Goal: Task Accomplishment & Management: Complete application form

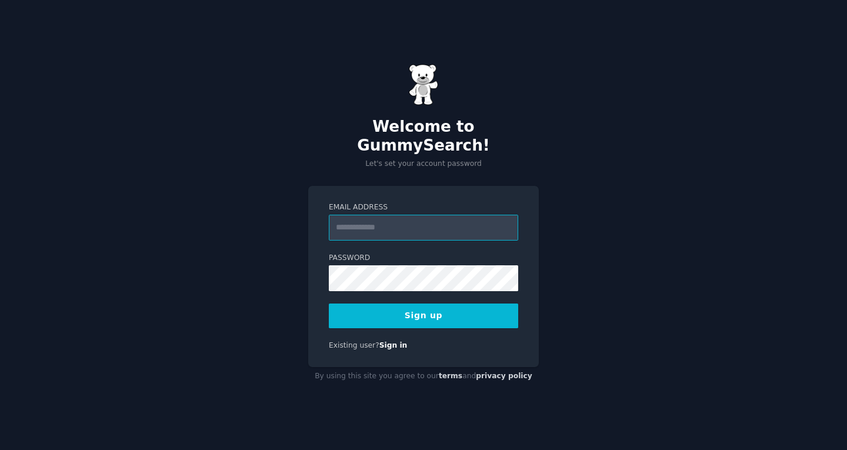
click at [427, 215] on input "Email Address" at bounding box center [423, 228] width 189 height 26
type input "**********"
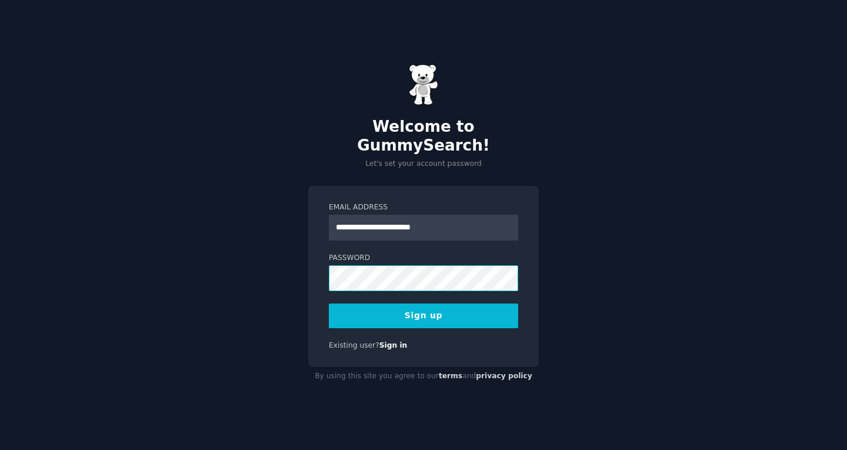
click at [282, 277] on div "**********" at bounding box center [423, 225] width 847 height 450
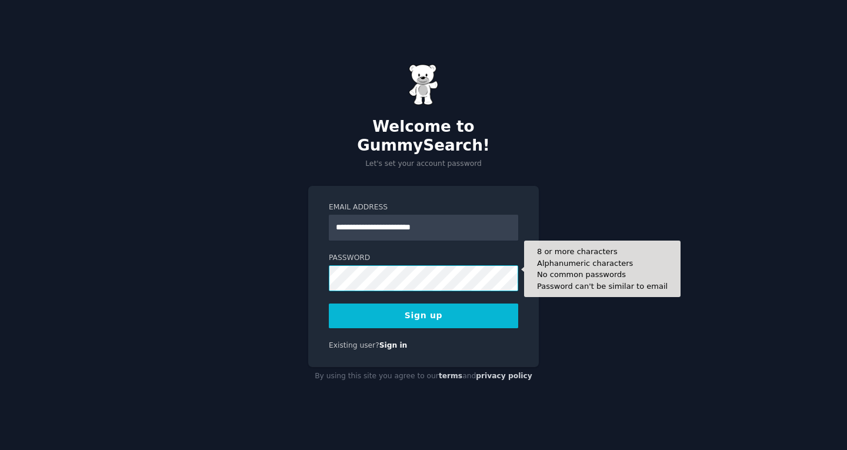
click at [329, 304] on button "Sign up" at bounding box center [423, 316] width 189 height 25
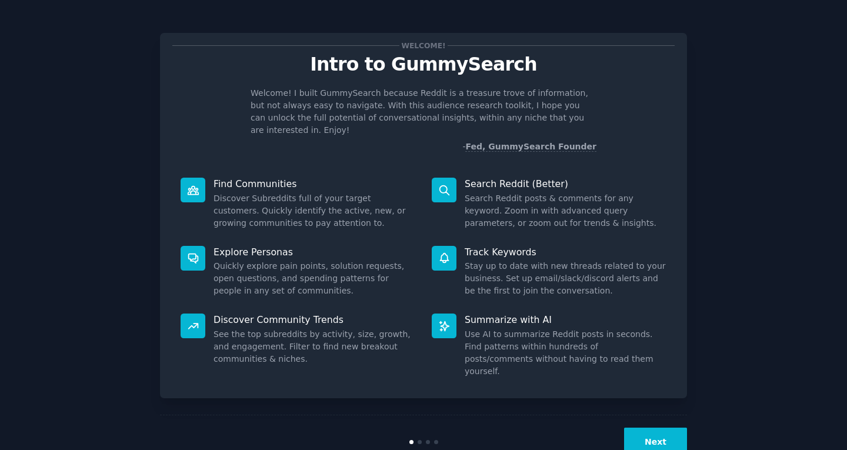
click at [636, 430] on button "Next" at bounding box center [655, 442] width 63 height 29
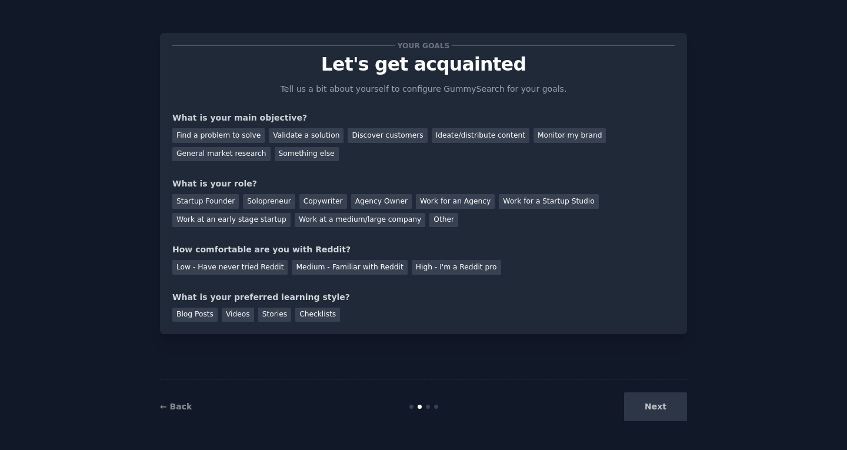
click at [663, 412] on div "Next" at bounding box center [599, 407] width 176 height 29
click at [217, 138] on div "Find a problem to solve" at bounding box center [218, 135] width 92 height 15
click at [430, 218] on div "Other" at bounding box center [444, 220] width 29 height 15
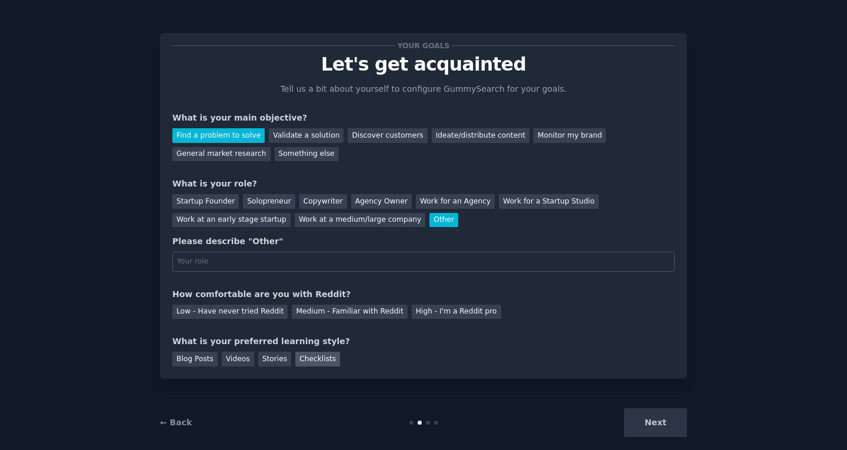
click at [295, 364] on div "Checklists" at bounding box center [317, 359] width 45 height 15
click at [249, 306] on div "Low - Have never tried Reddit" at bounding box center [229, 312] width 115 height 15
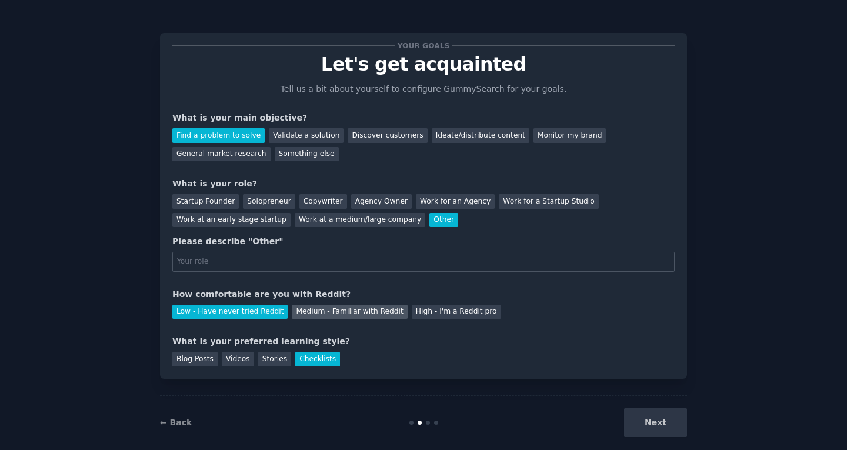
click at [304, 311] on div "Medium - Familiar with Reddit" at bounding box center [349, 312] width 115 height 15
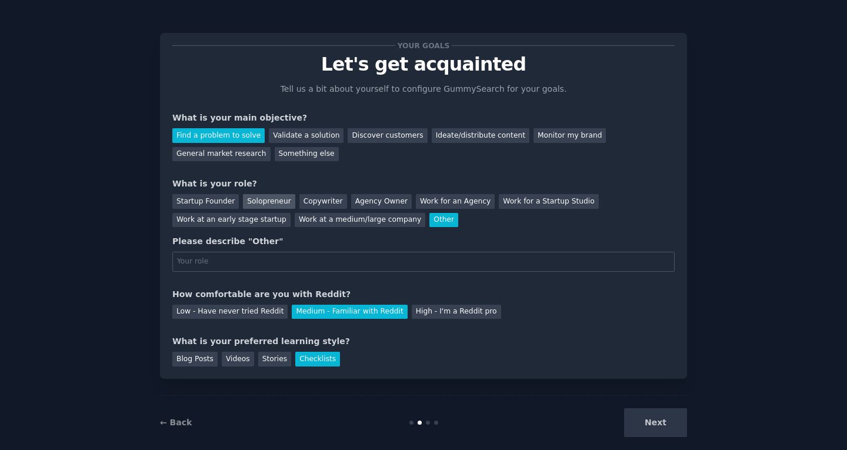
click at [243, 198] on div "Solopreneur" at bounding box center [269, 201] width 52 height 15
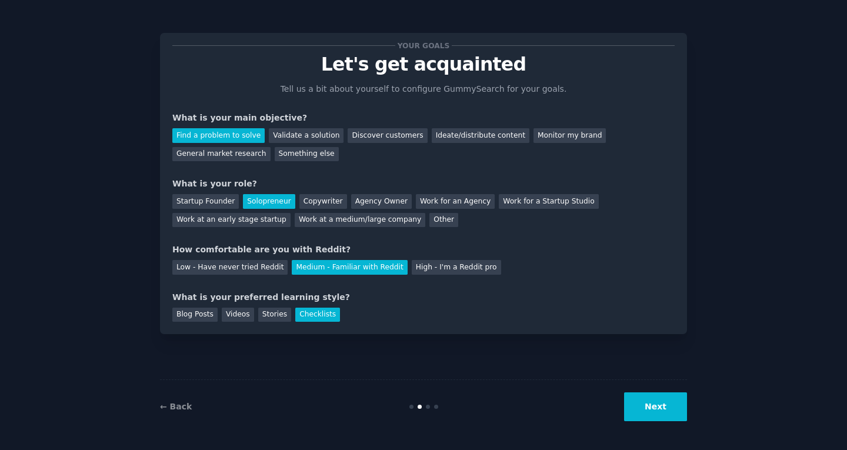
click at [659, 394] on button "Next" at bounding box center [655, 407] width 63 height 29
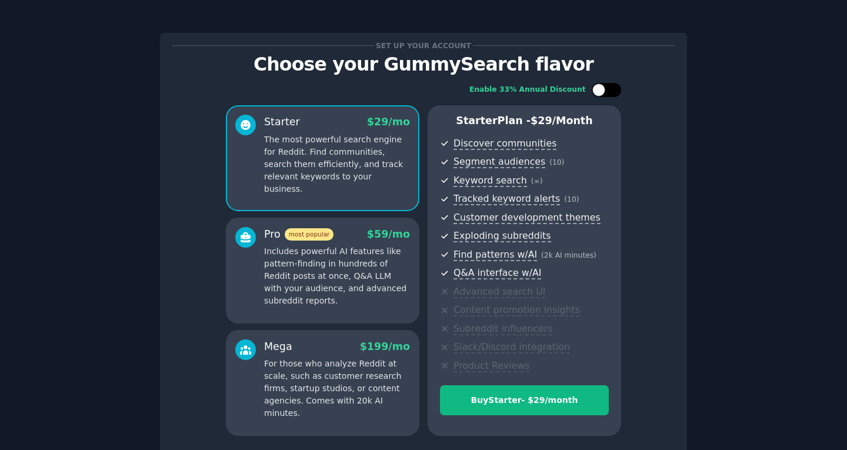
click at [616, 88] on div at bounding box center [606, 90] width 29 height 14
checkbox input "true"
